Goal: Task Accomplishment & Management: Manage account settings

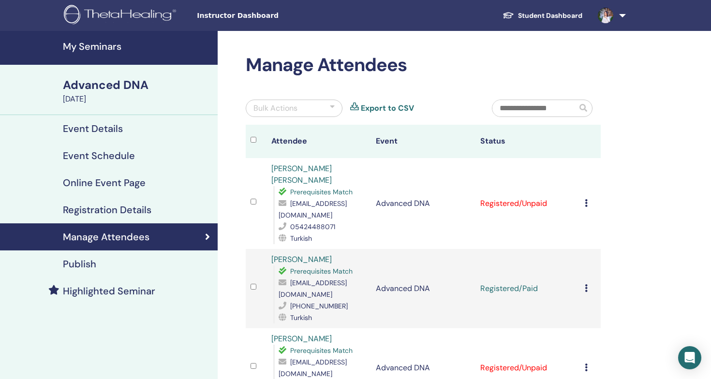
scroll to position [55, 0]
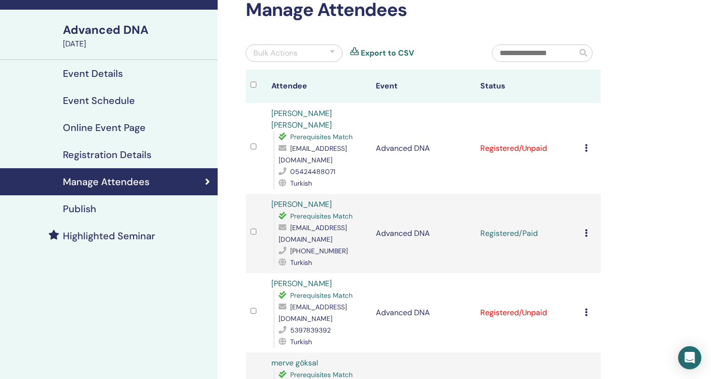
click at [585, 149] on icon at bounding box center [586, 148] width 3 height 8
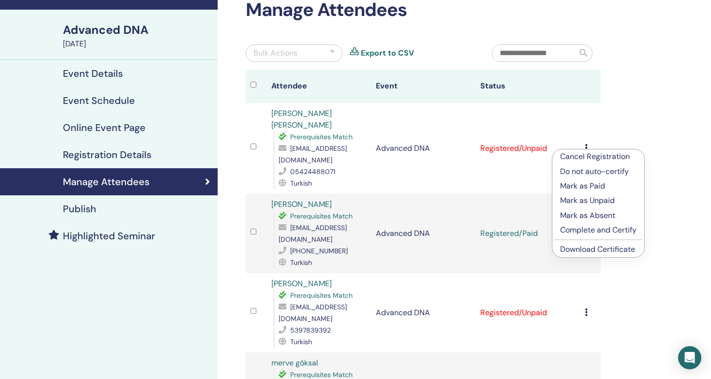
click at [574, 188] on p "Mark as Paid" at bounding box center [598, 186] width 76 height 12
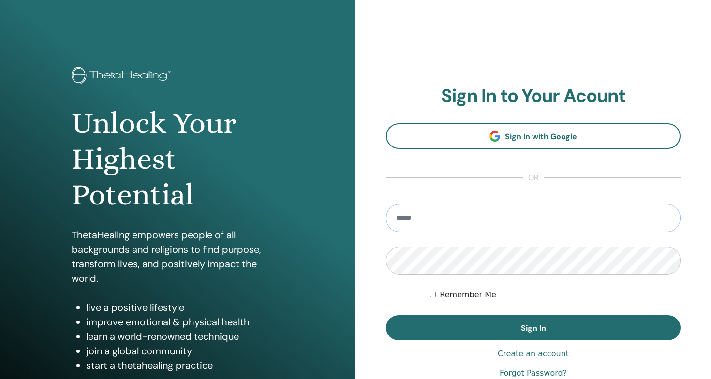
type input "**********"
click at [533, 328] on button "Sign In" at bounding box center [533, 327] width 295 height 25
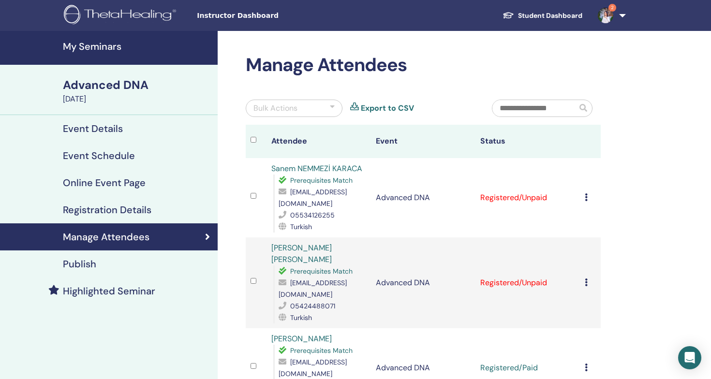
click at [586, 198] on icon at bounding box center [586, 198] width 3 height 8
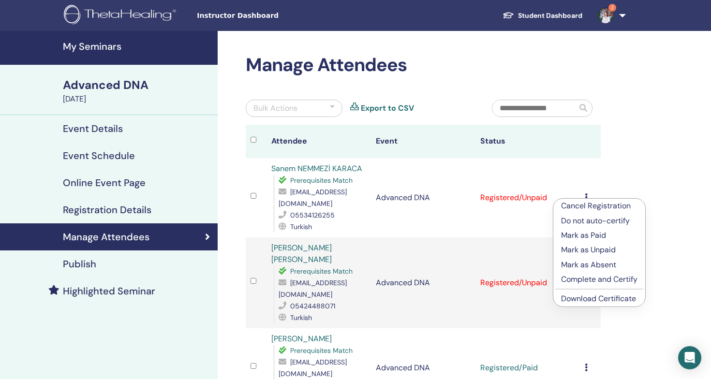
click at [580, 236] on p "Mark as Paid" at bounding box center [599, 236] width 76 height 12
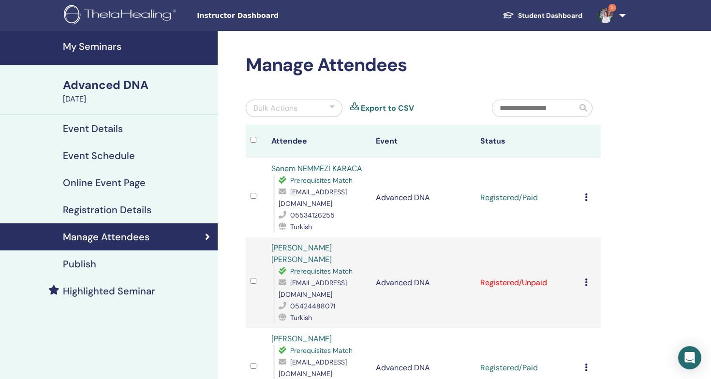
click at [586, 282] on icon at bounding box center [586, 283] width 3 height 8
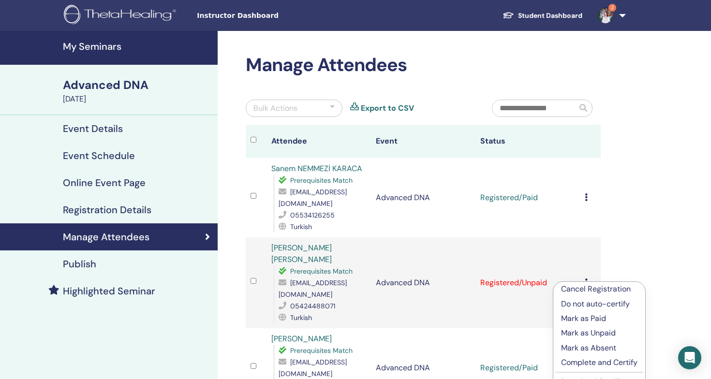
click at [581, 317] on p "Mark as Paid" at bounding box center [599, 319] width 76 height 12
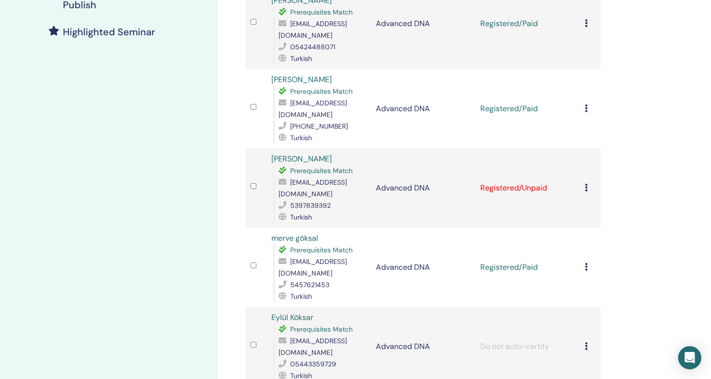
scroll to position [266, 0]
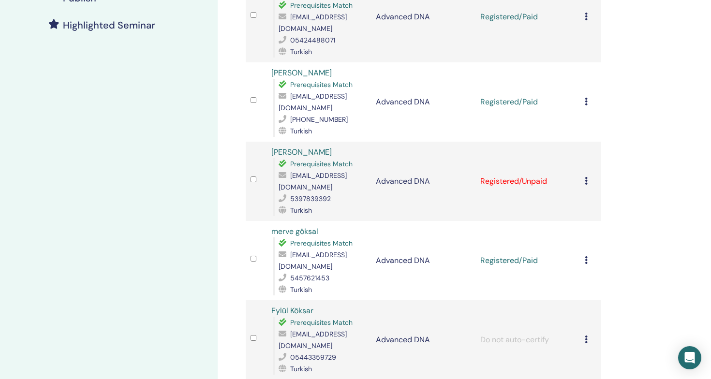
click at [587, 182] on icon at bounding box center [586, 181] width 3 height 8
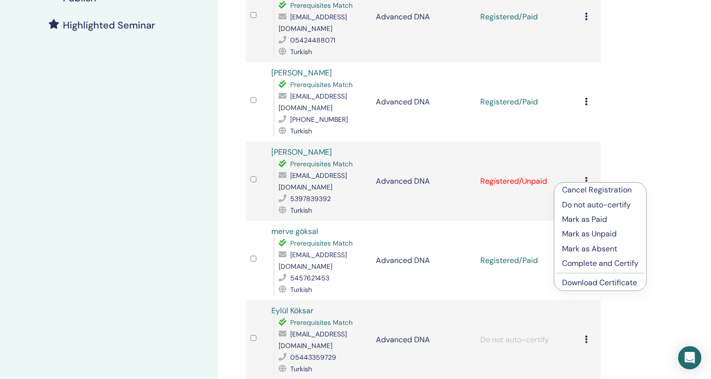
click at [588, 217] on p "Mark as Paid" at bounding box center [600, 220] width 76 height 12
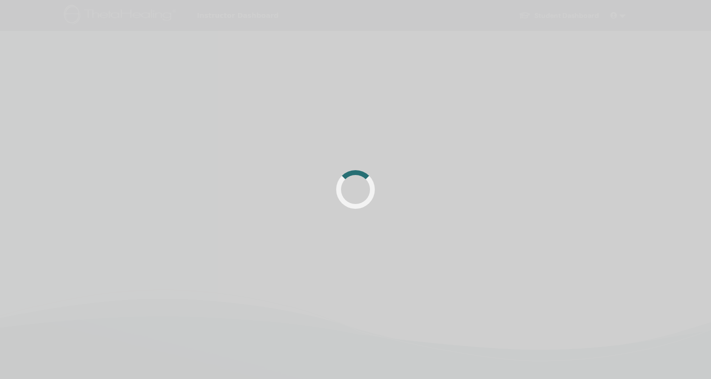
scroll to position [266, 0]
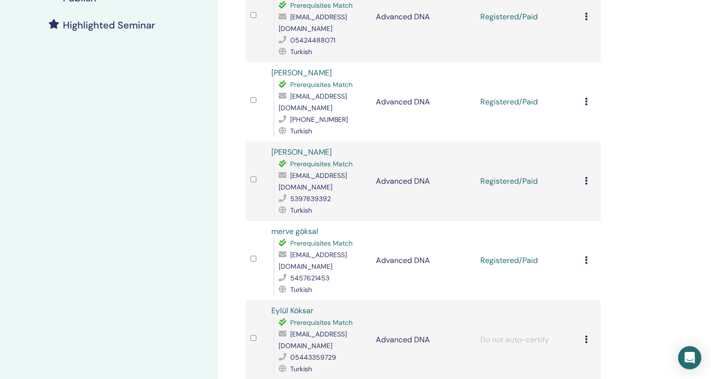
click at [672, 186] on div "Manage Attendees Bulk Actions Export to CSV Attendee Event Status Sanem NEMMEZİ…" at bounding box center [455, 199] width 474 height 868
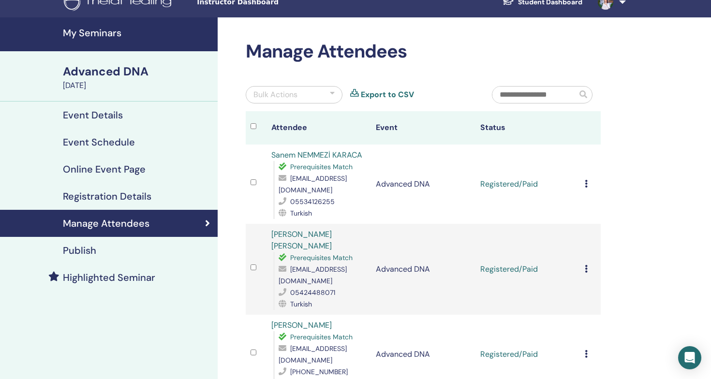
scroll to position [-1, 0]
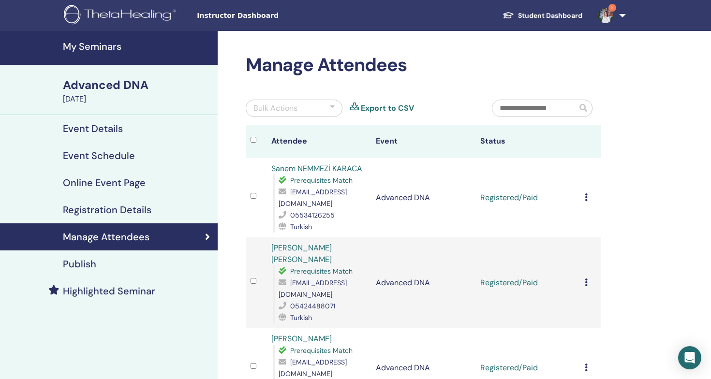
click at [606, 14] on img at bounding box center [605, 15] width 15 height 15
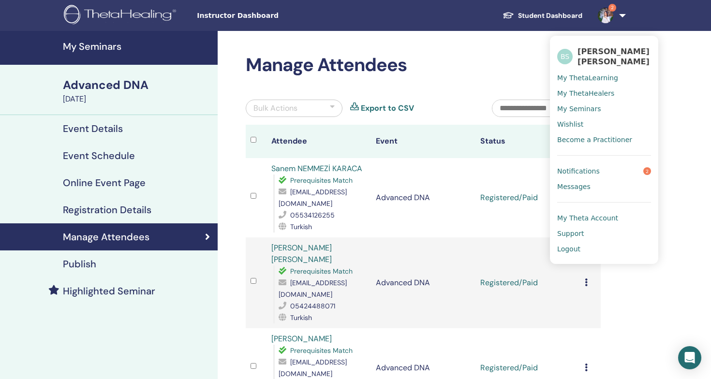
click at [587, 110] on span "My Seminars" at bounding box center [579, 109] width 44 height 9
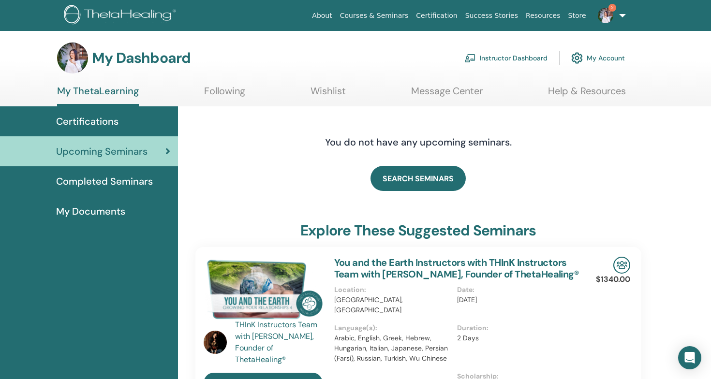
click at [504, 61] on link "Instructor Dashboard" at bounding box center [506, 57] width 83 height 21
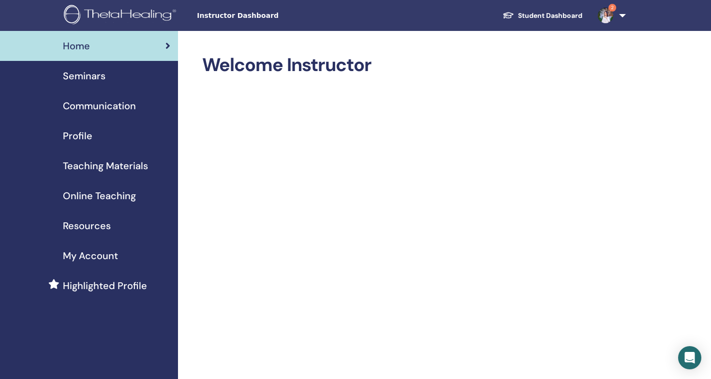
click at [98, 79] on span "Seminars" at bounding box center [84, 76] width 43 height 15
